Goal: Book appointment/travel/reservation

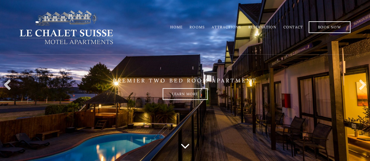
click at [194, 27] on link "Rooms" at bounding box center [196, 27] width 15 height 4
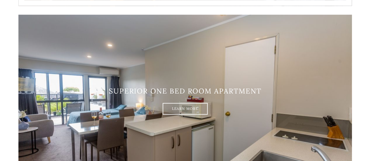
scroll to position [321, 0]
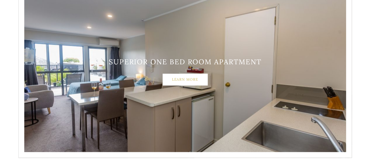
click at [180, 84] on link "Learn More" at bounding box center [184, 80] width 45 height 12
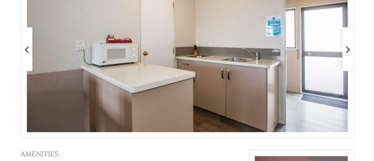
scroll to position [157, 0]
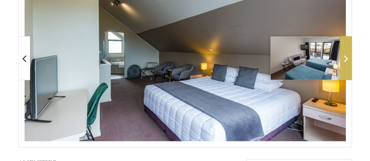
click at [346, 59] on icon at bounding box center [346, 59] width 4 height 12
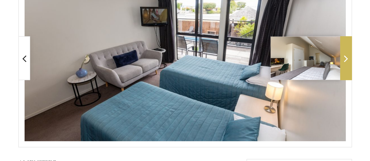
click at [346, 59] on icon at bounding box center [346, 59] width 4 height 12
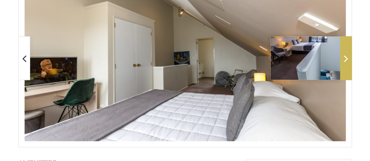
click at [346, 59] on icon at bounding box center [346, 59] width 4 height 12
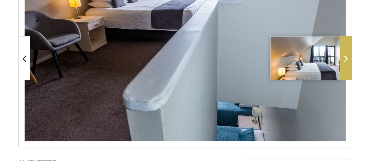
click at [346, 59] on icon at bounding box center [346, 59] width 4 height 12
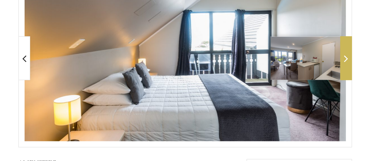
click at [346, 59] on icon at bounding box center [346, 59] width 4 height 12
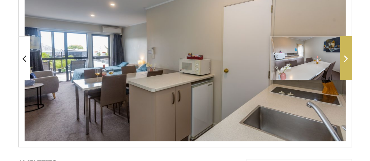
click at [347, 59] on icon at bounding box center [346, 59] width 4 height 12
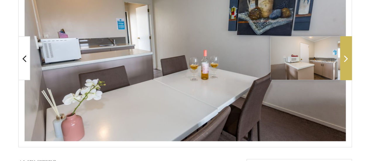
click at [347, 70] on span at bounding box center [346, 58] width 12 height 44
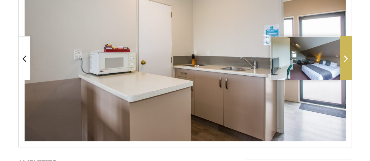
click at [347, 70] on span at bounding box center [346, 58] width 12 height 44
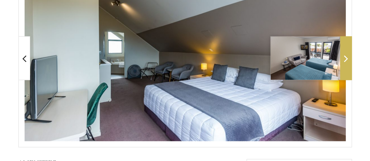
click at [347, 70] on span at bounding box center [346, 58] width 12 height 44
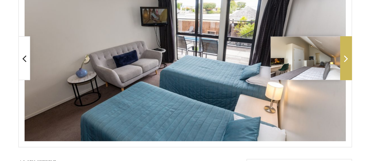
click at [347, 70] on span at bounding box center [346, 58] width 12 height 44
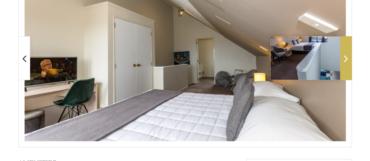
click at [347, 70] on span at bounding box center [346, 58] width 12 height 44
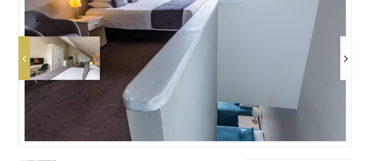
click at [26, 61] on span at bounding box center [24, 58] width 12 height 44
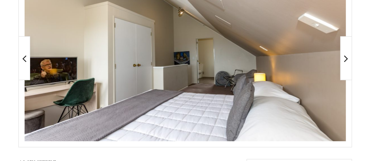
click at [208, 76] on img at bounding box center [185, 58] width 321 height 166
